Goal: Information Seeking & Learning: Obtain resource

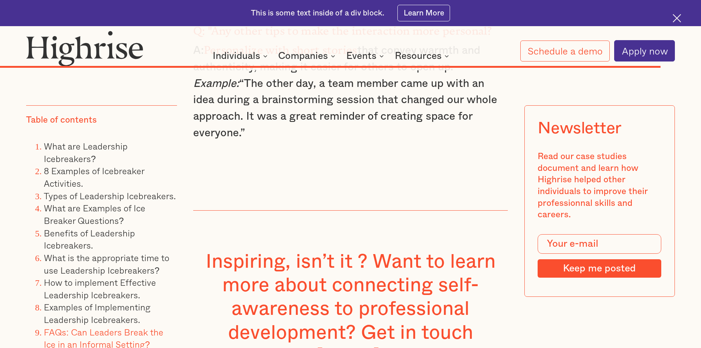
scroll to position [11453, 0]
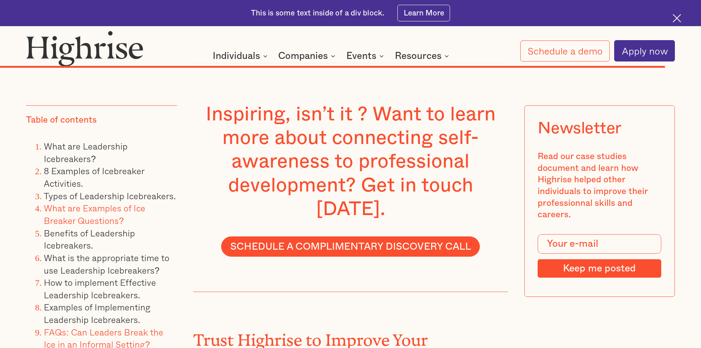
click at [90, 218] on link "What are Examples of Ice Breaker Questions?" at bounding box center [95, 214] width 102 height 26
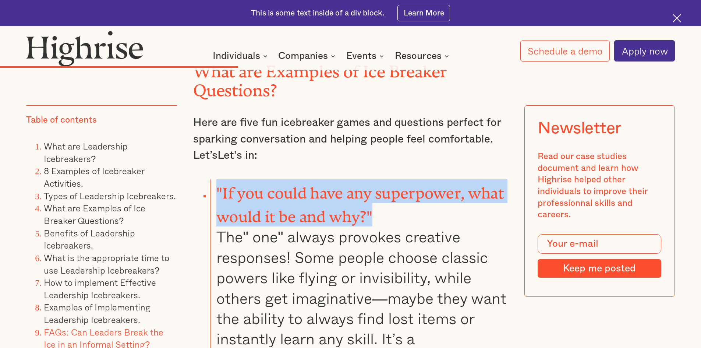
drag, startPoint x: 378, startPoint y: 174, endPoint x: 218, endPoint y: 152, distance: 162.0
click at [218, 179] on li ""If you could have any superpower, what would it be and why?" The" one" always …" at bounding box center [359, 284] width 297 height 211
copy strong ""If you could have any superpower, what would it be and why?""
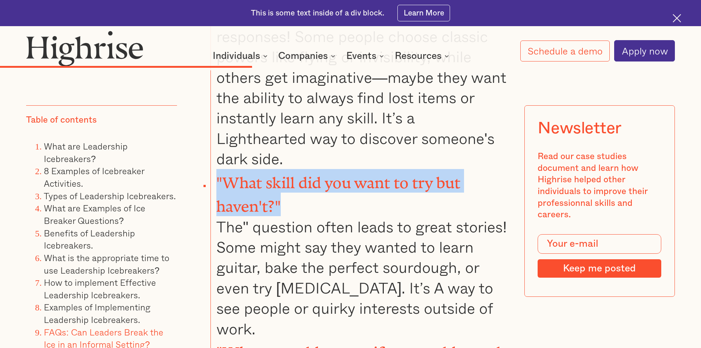
drag, startPoint x: 276, startPoint y: 155, endPoint x: 201, endPoint y: 137, distance: 76.5
click at [211, 169] on li ""What skill did you want to try but haven't?" The" question often leads to grea…" at bounding box center [359, 254] width 297 height 170
copy strong ""What skill did you want to try but haven't?""
click at [427, 283] on li ""What skill did you want to try but haven't?" The" question often leads to grea…" at bounding box center [359, 254] width 297 height 170
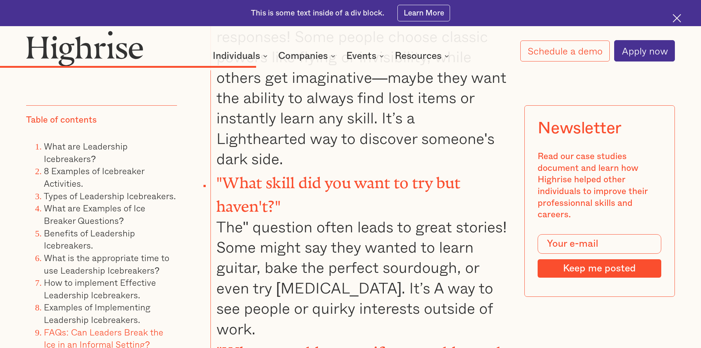
scroll to position [5015, 0]
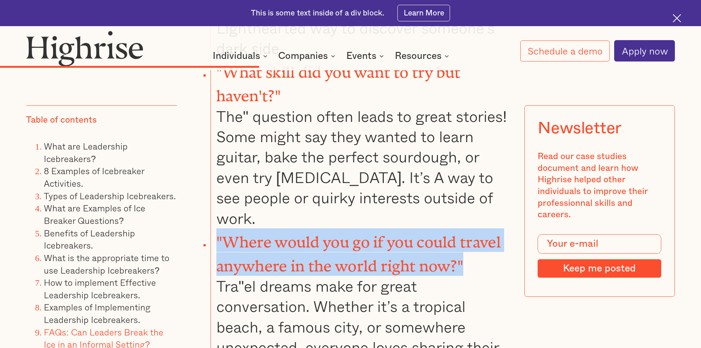
drag, startPoint x: 473, startPoint y: 210, endPoint x: 215, endPoint y: 191, distance: 258.7
click at [215, 228] on li ""Where would you go if you could travel anywhere in the world right now?" Tra"e…" at bounding box center [359, 313] width 297 height 170
copy strong ""Where would you go if you could travel anywhere in the world right now?""
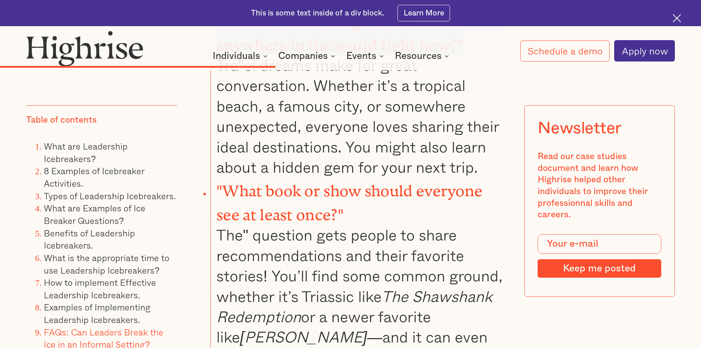
scroll to position [5162, 0]
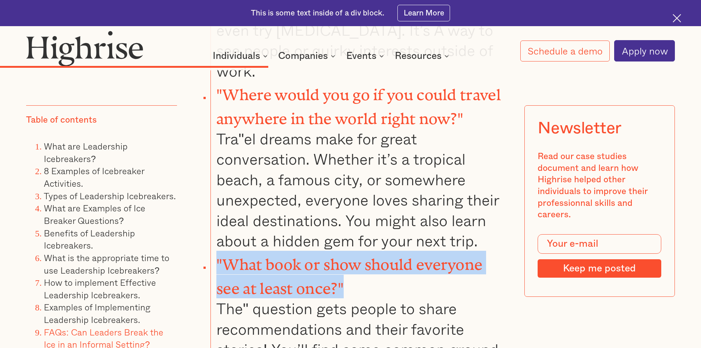
drag, startPoint x: 365, startPoint y: 236, endPoint x: 215, endPoint y: 205, distance: 153.3
click at [215, 251] on li ""What book or show should everyone see at least once?" The" question gets peopl…" at bounding box center [359, 346] width 297 height 190
copy strong ""What book or show should everyone see at least once?""
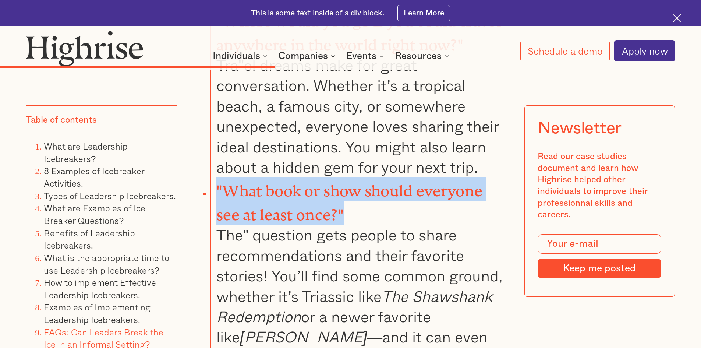
scroll to position [5310, 0]
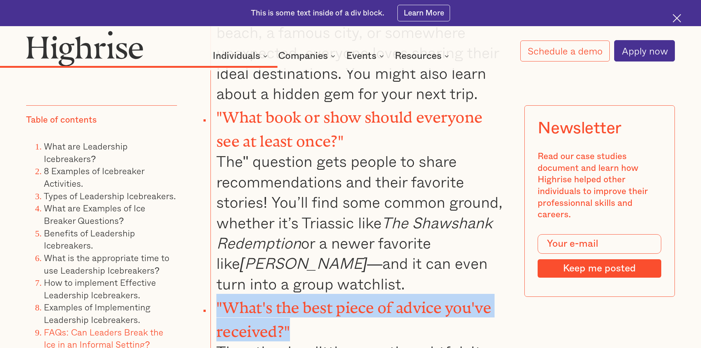
drag, startPoint x: 233, startPoint y: 260, endPoint x: 210, endPoint y: 247, distance: 27.0
copy strong ""What's the best piece of advice you've received?""
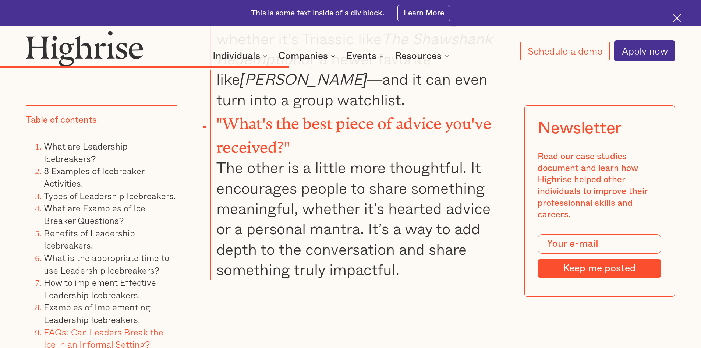
scroll to position [5641, 0]
